Goal: Information Seeking & Learning: Learn about a topic

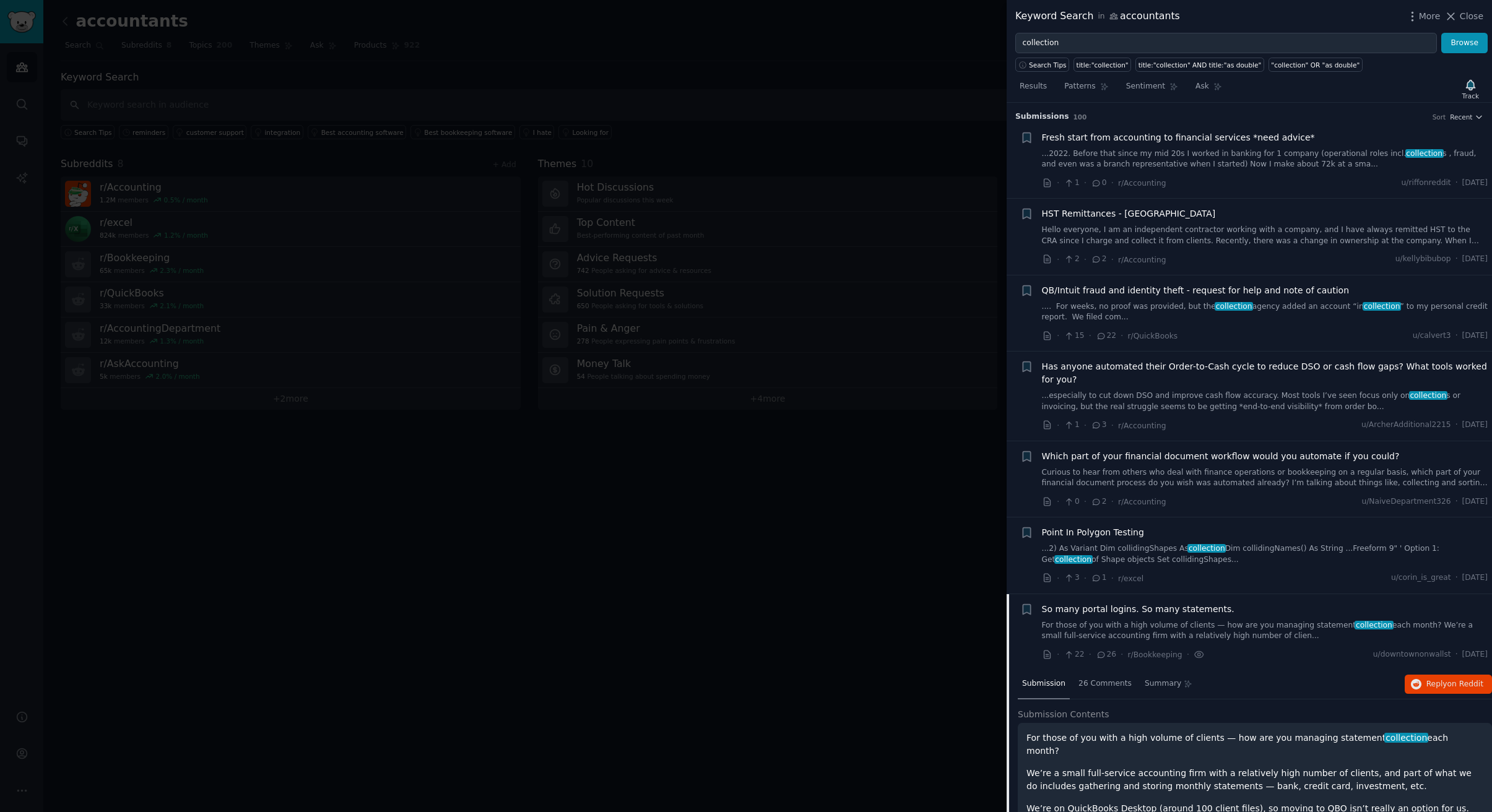
scroll to position [479, 0]
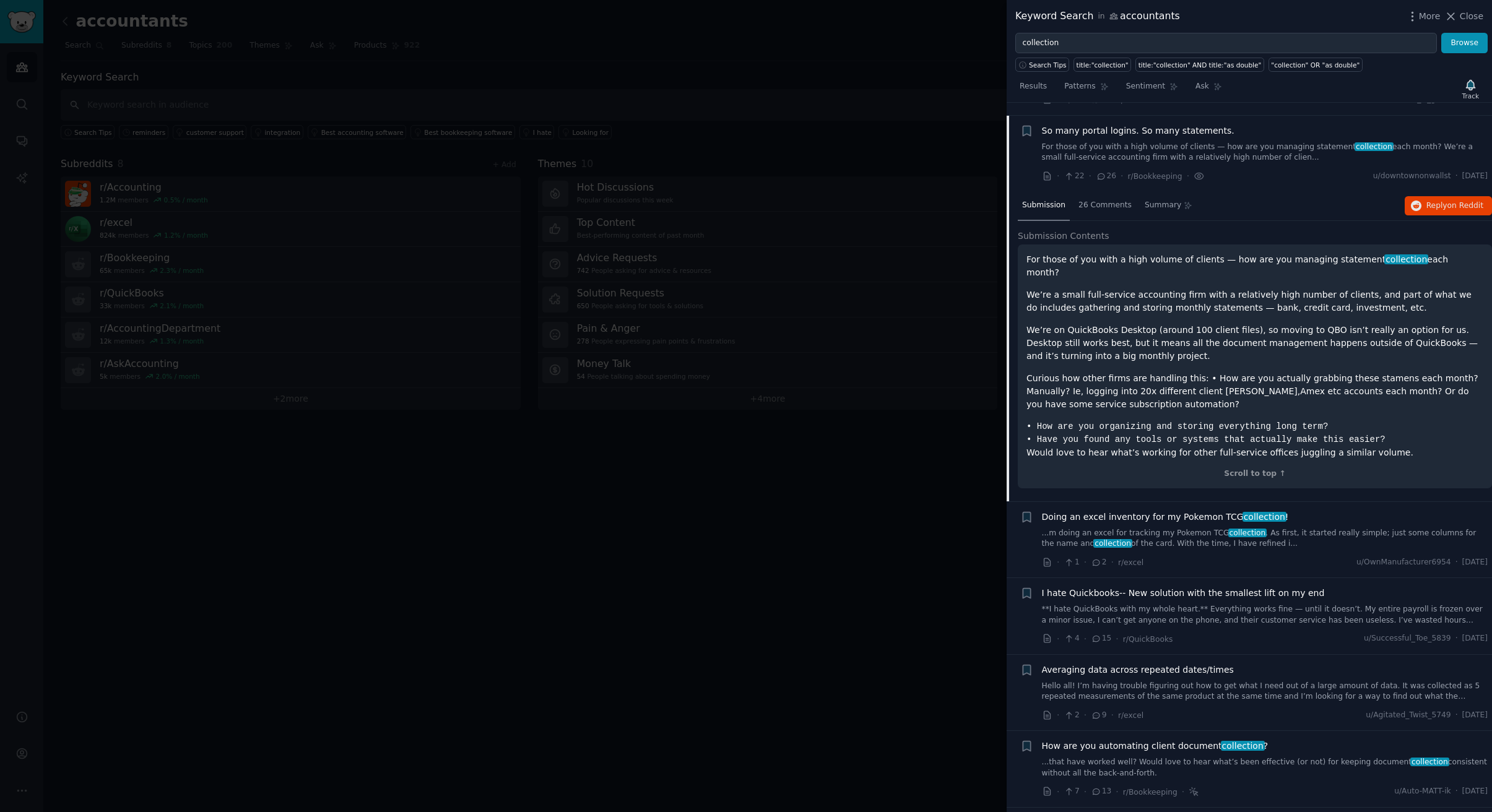
click at [900, 484] on div at bounding box center [746, 406] width 1492 height 812
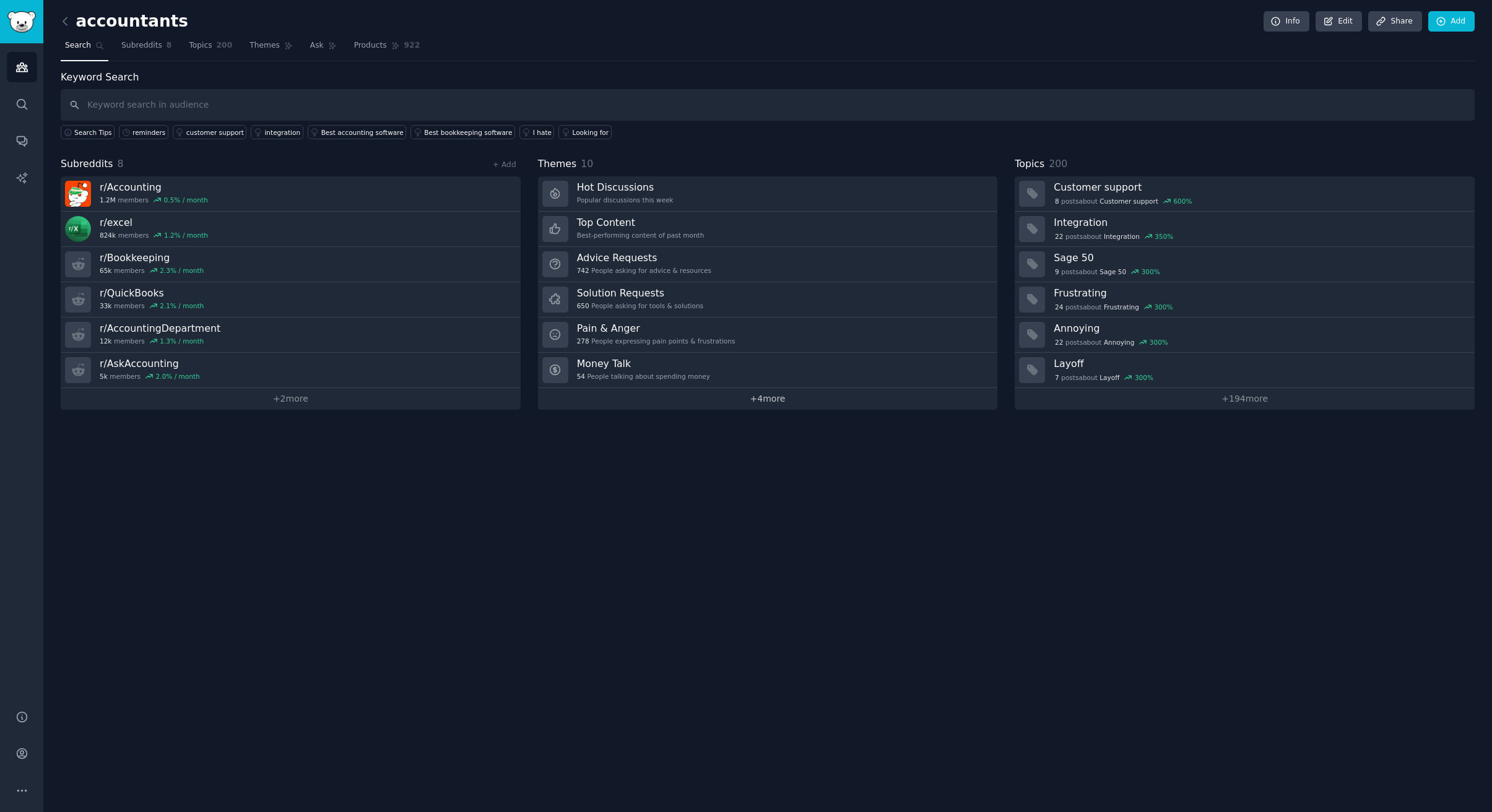
click at [782, 405] on link "+ 4 more" at bounding box center [768, 399] width 460 height 22
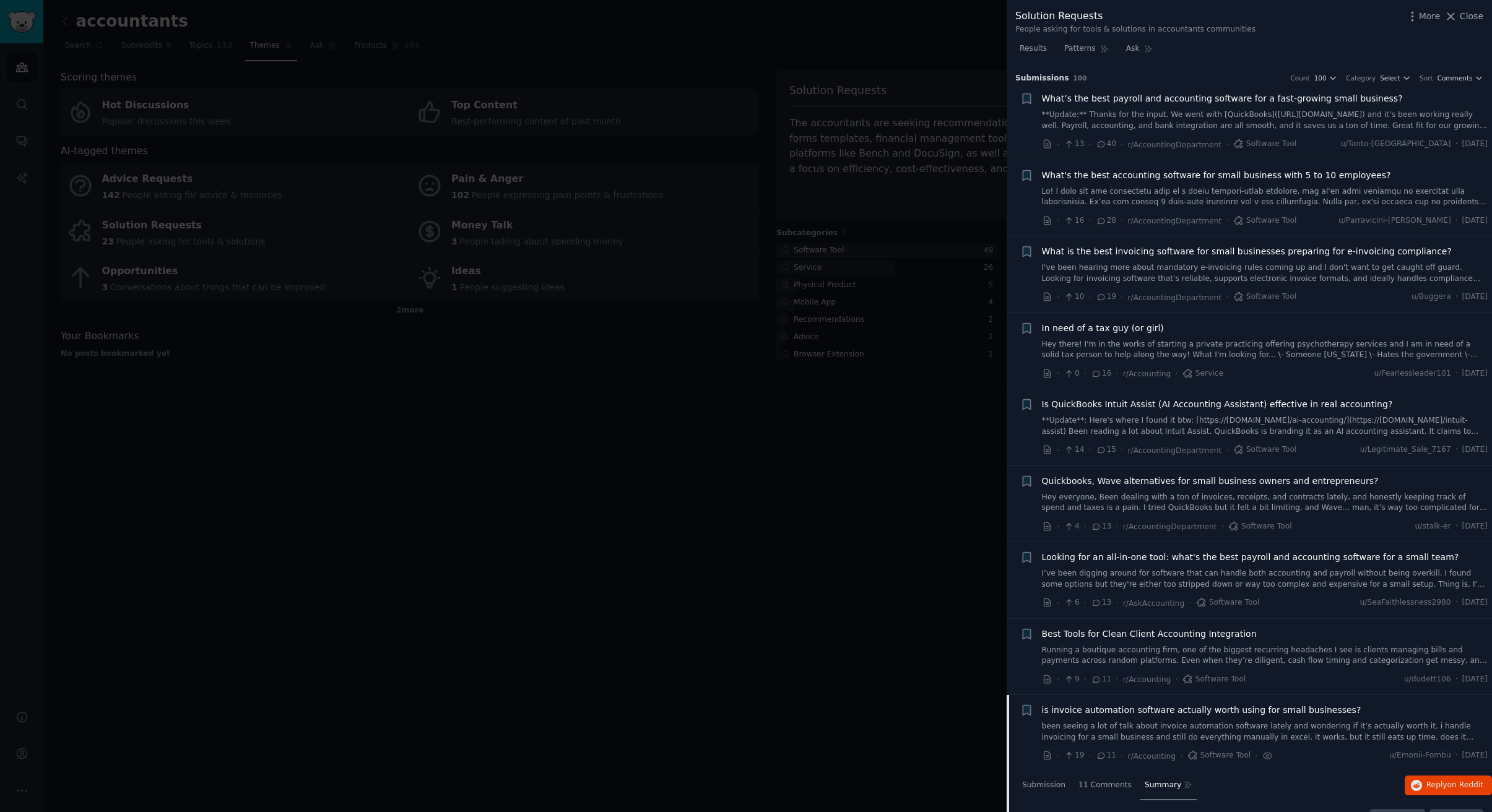
scroll to position [631, 0]
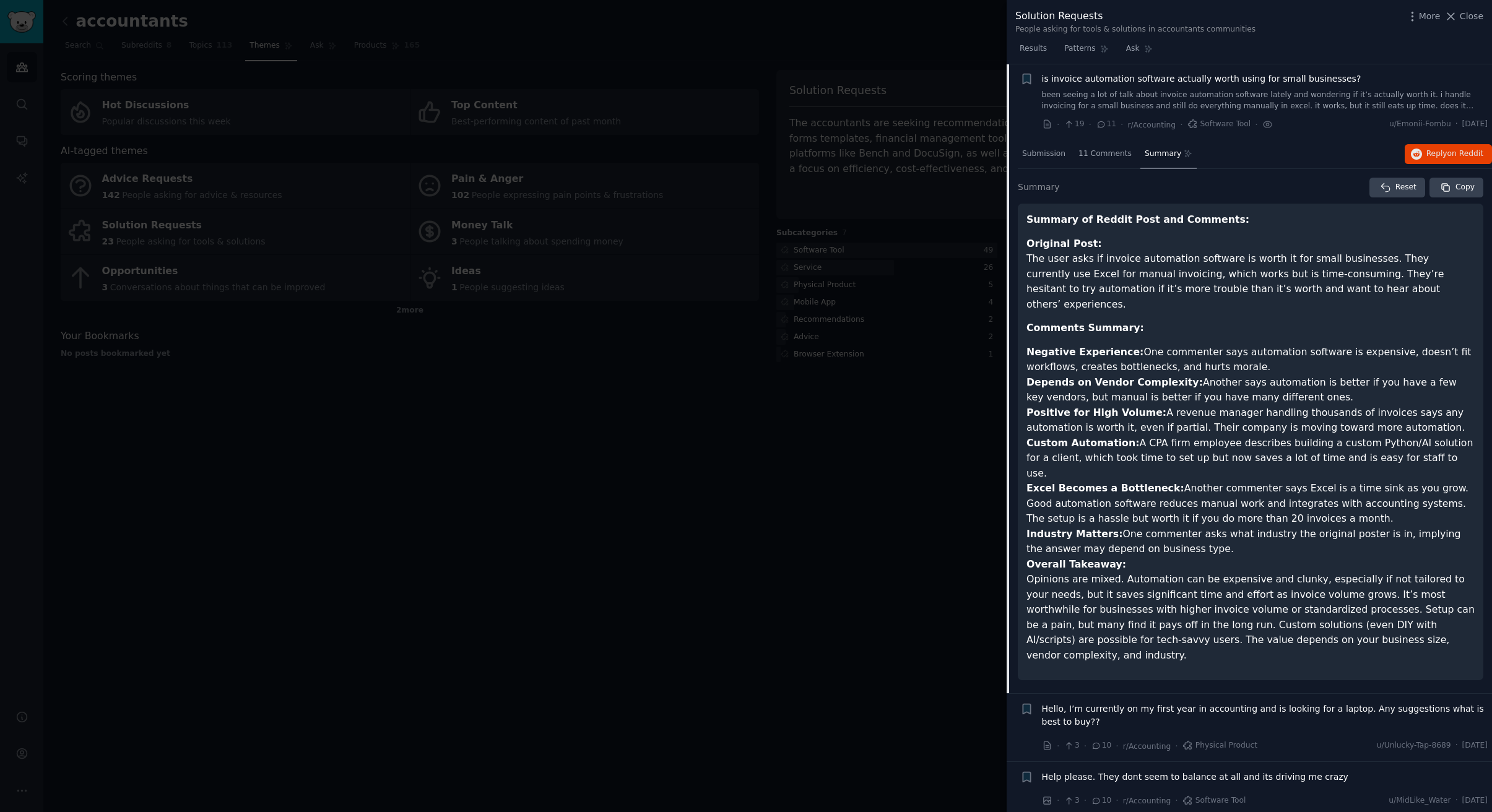
click at [842, 388] on div at bounding box center [746, 406] width 1492 height 812
